Goal: Obtain resource: Download file/media

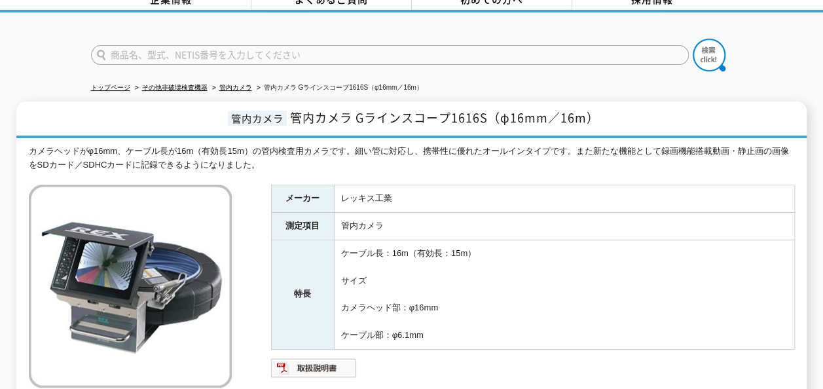
scroll to position [131, 0]
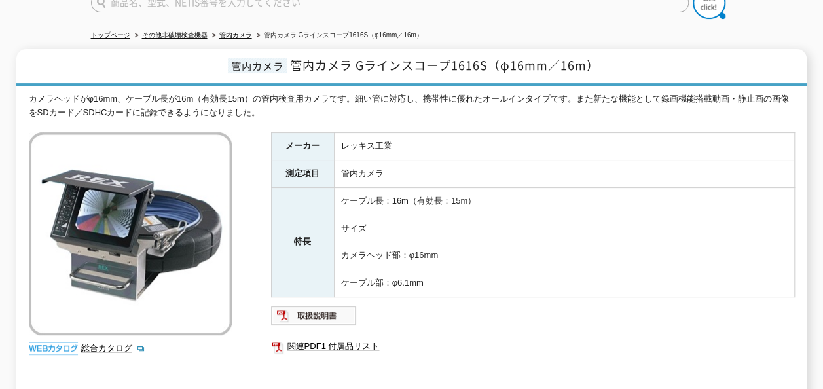
scroll to position [131, 0]
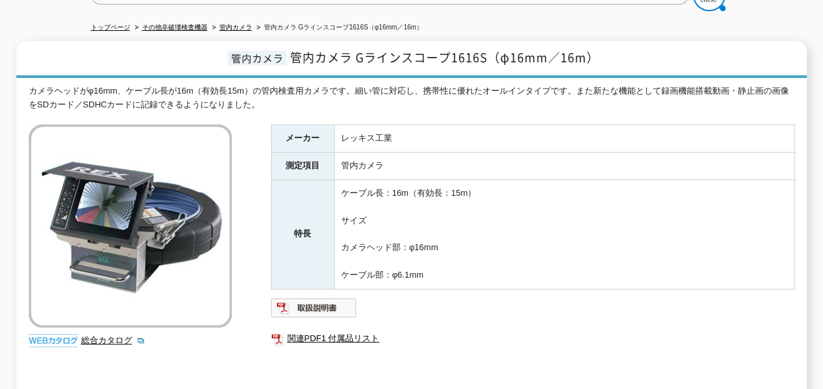
scroll to position [196, 0]
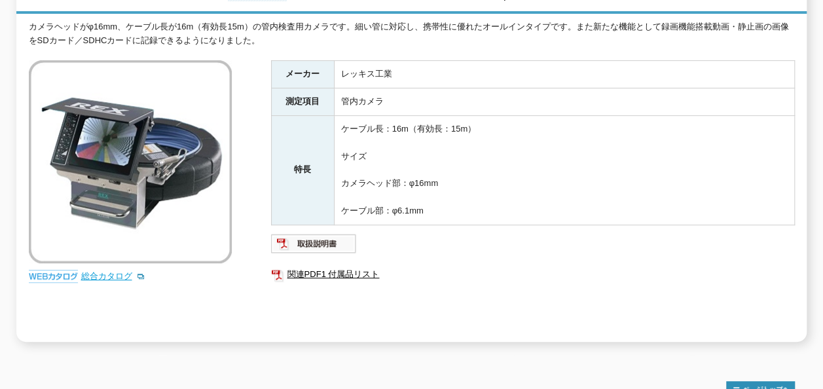
click at [107, 271] on link "総合カタログ" at bounding box center [113, 276] width 64 height 10
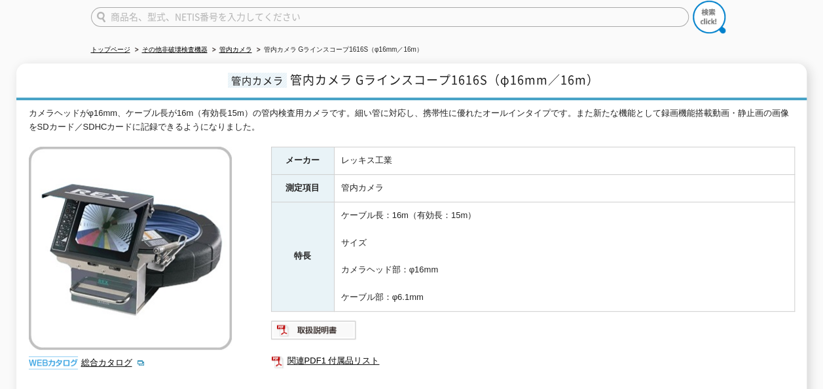
scroll to position [131, 0]
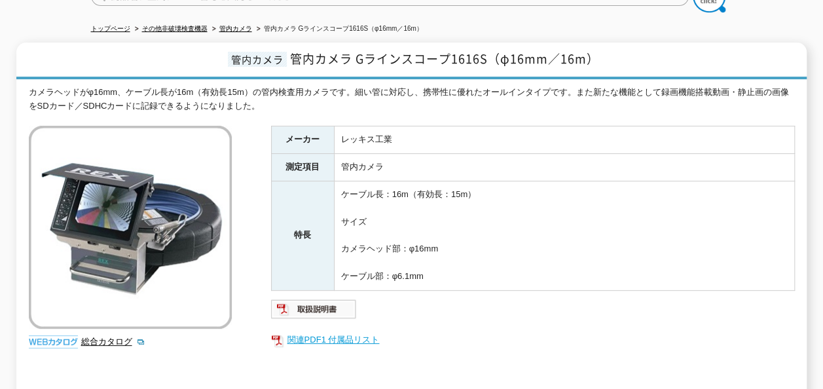
click at [342, 331] on link "関連PDF1 付属品リスト" at bounding box center [533, 339] width 524 height 17
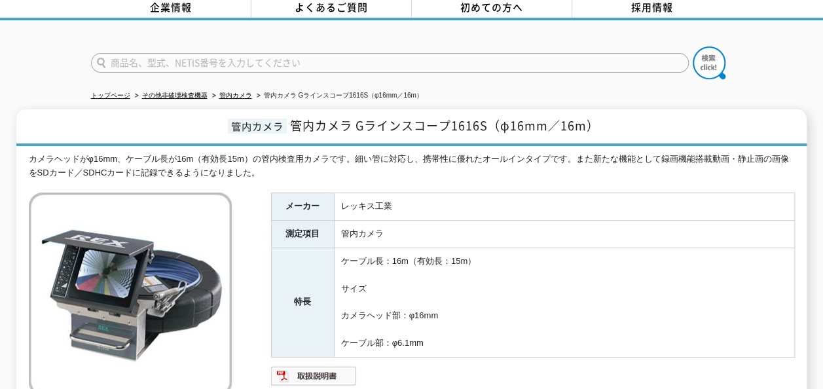
scroll to position [0, 0]
